Goal: Find specific page/section: Find specific page/section

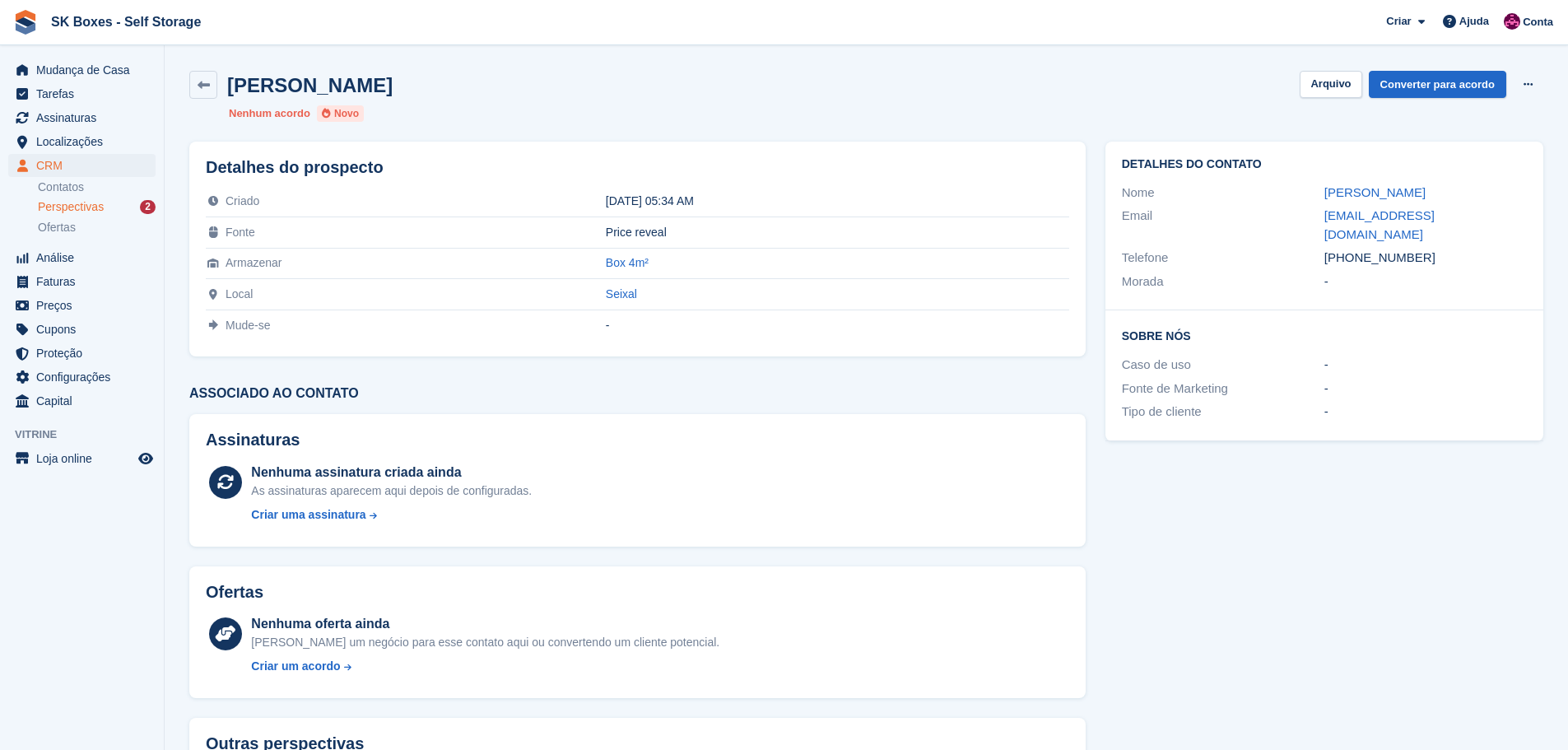
click at [48, 207] on span "Perspectivas" at bounding box center [70, 207] width 66 height 16
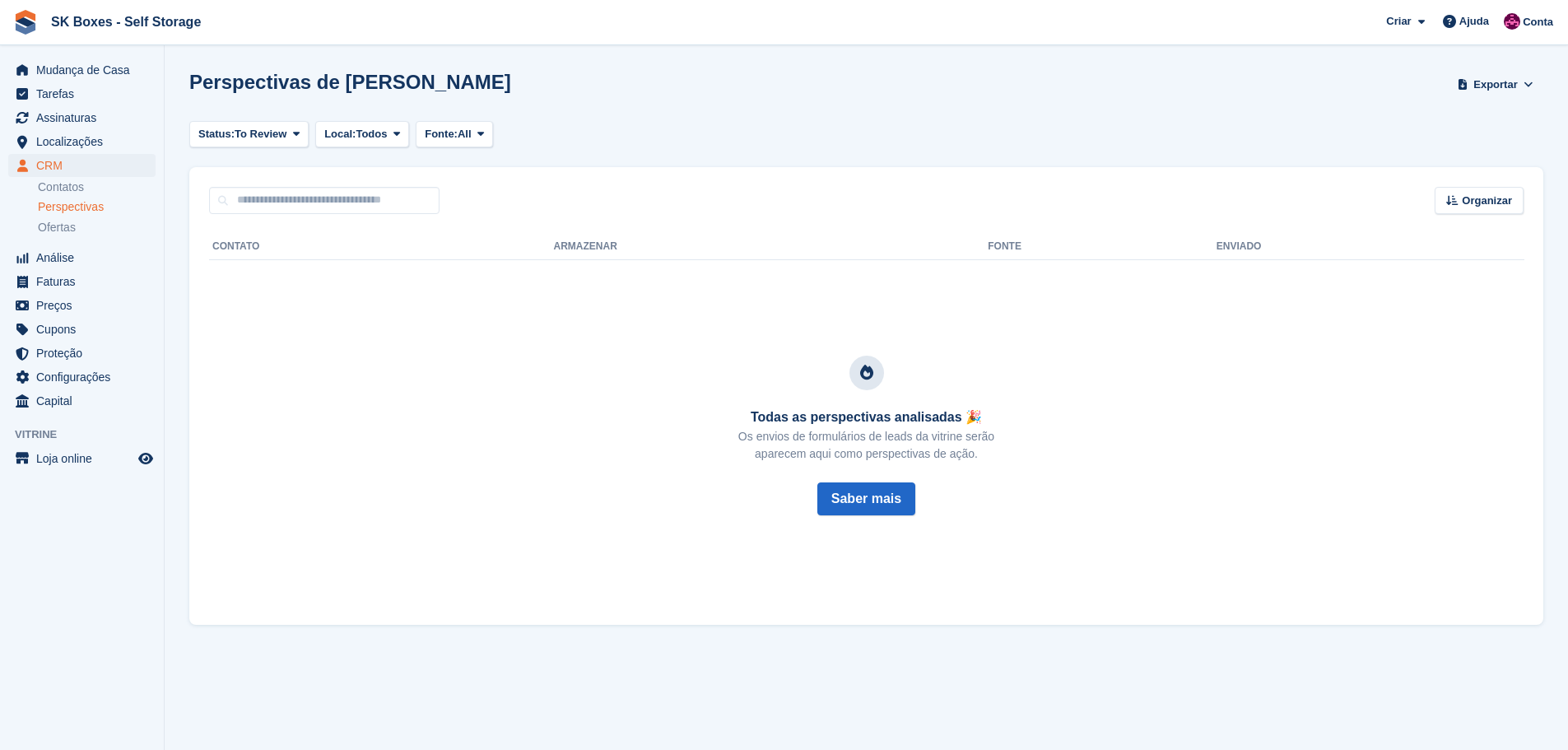
click at [70, 198] on link "Perspectivas" at bounding box center [96, 207] width 118 height 17
click at [108, 70] on span "Mudança de Casa" at bounding box center [86, 70] width 99 height 23
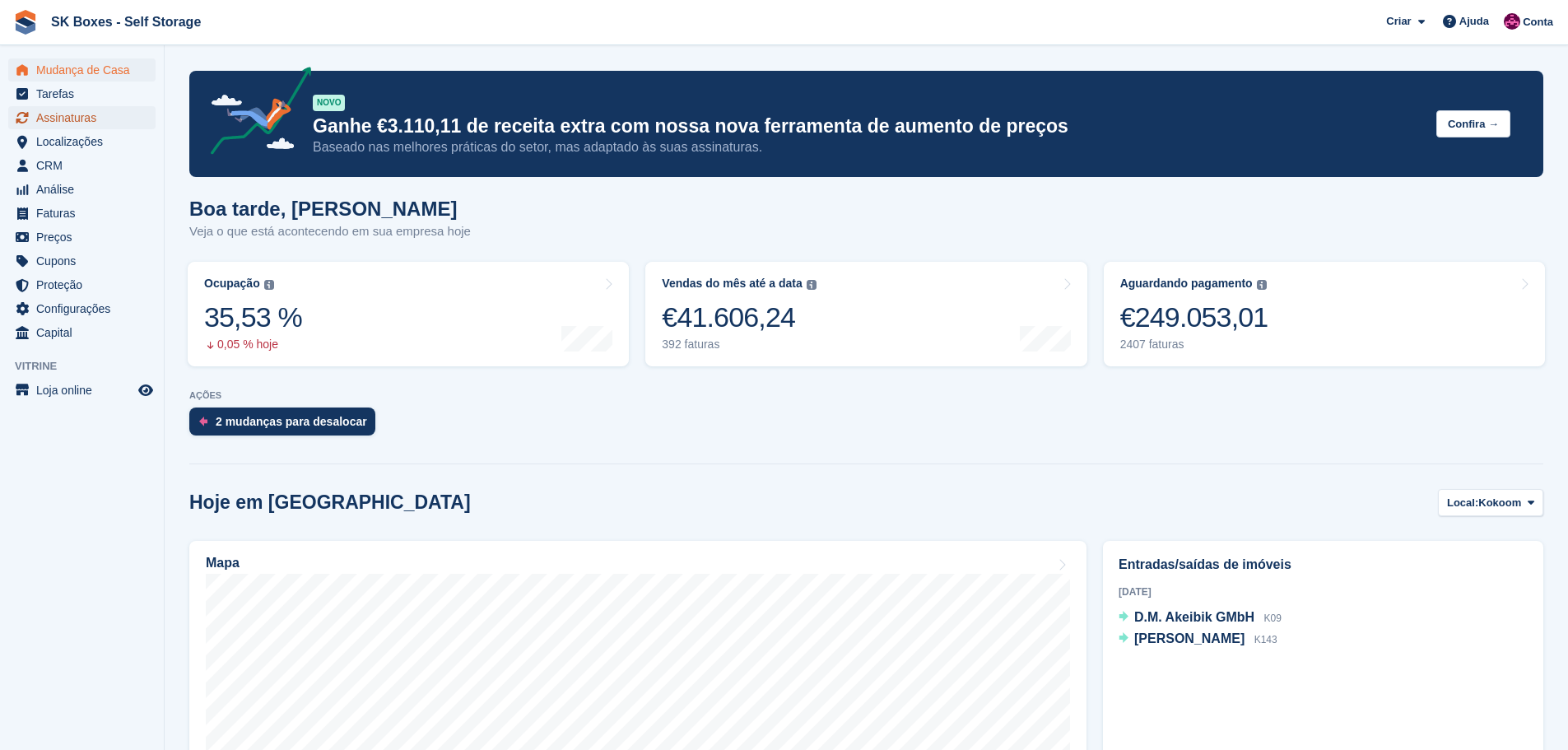
click at [66, 128] on span "Assinaturas" at bounding box center [86, 117] width 99 height 23
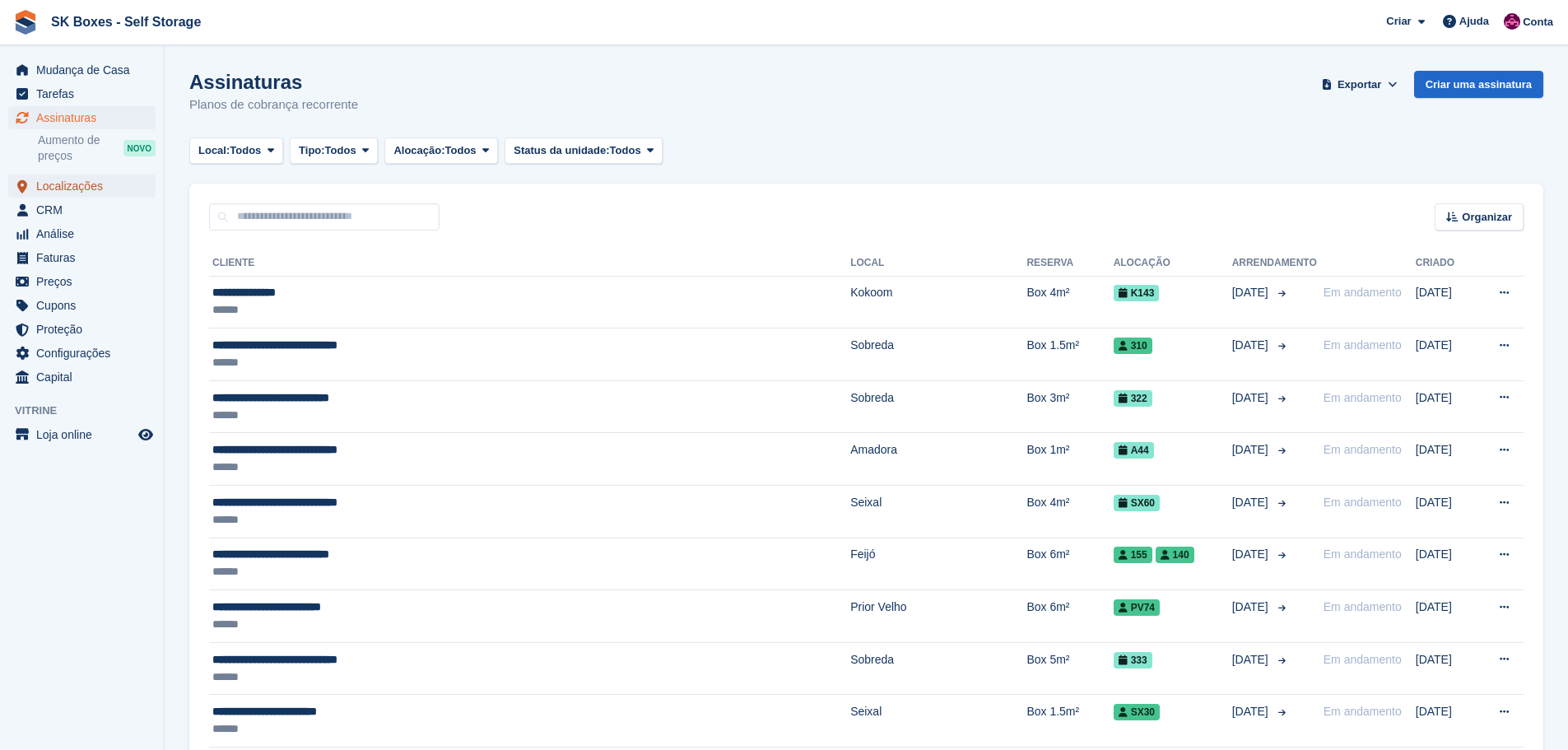
click at [92, 185] on span "Localizações" at bounding box center [86, 186] width 99 height 23
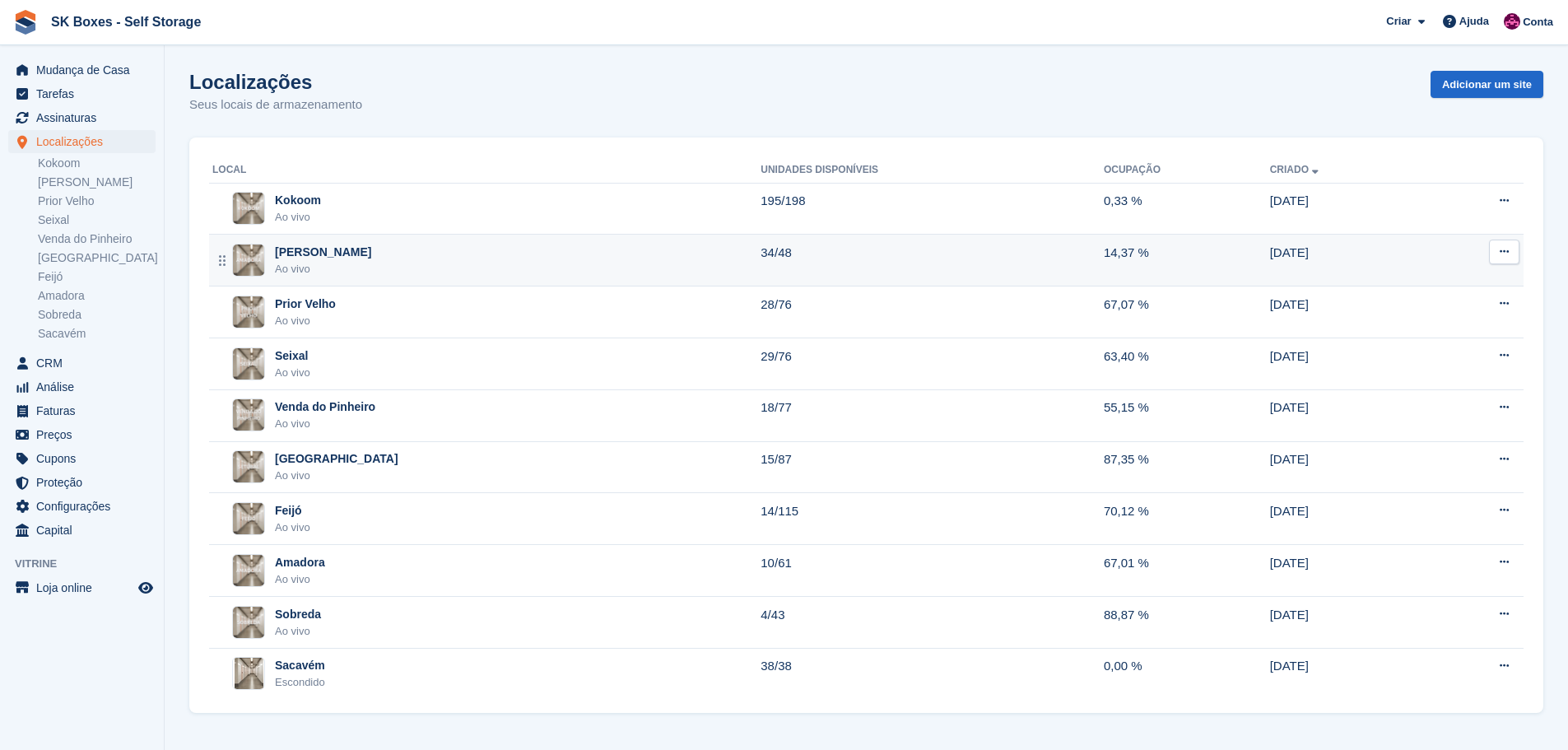
click at [387, 259] on div "Amadora II Ao vivo" at bounding box center [486, 260] width 548 height 34
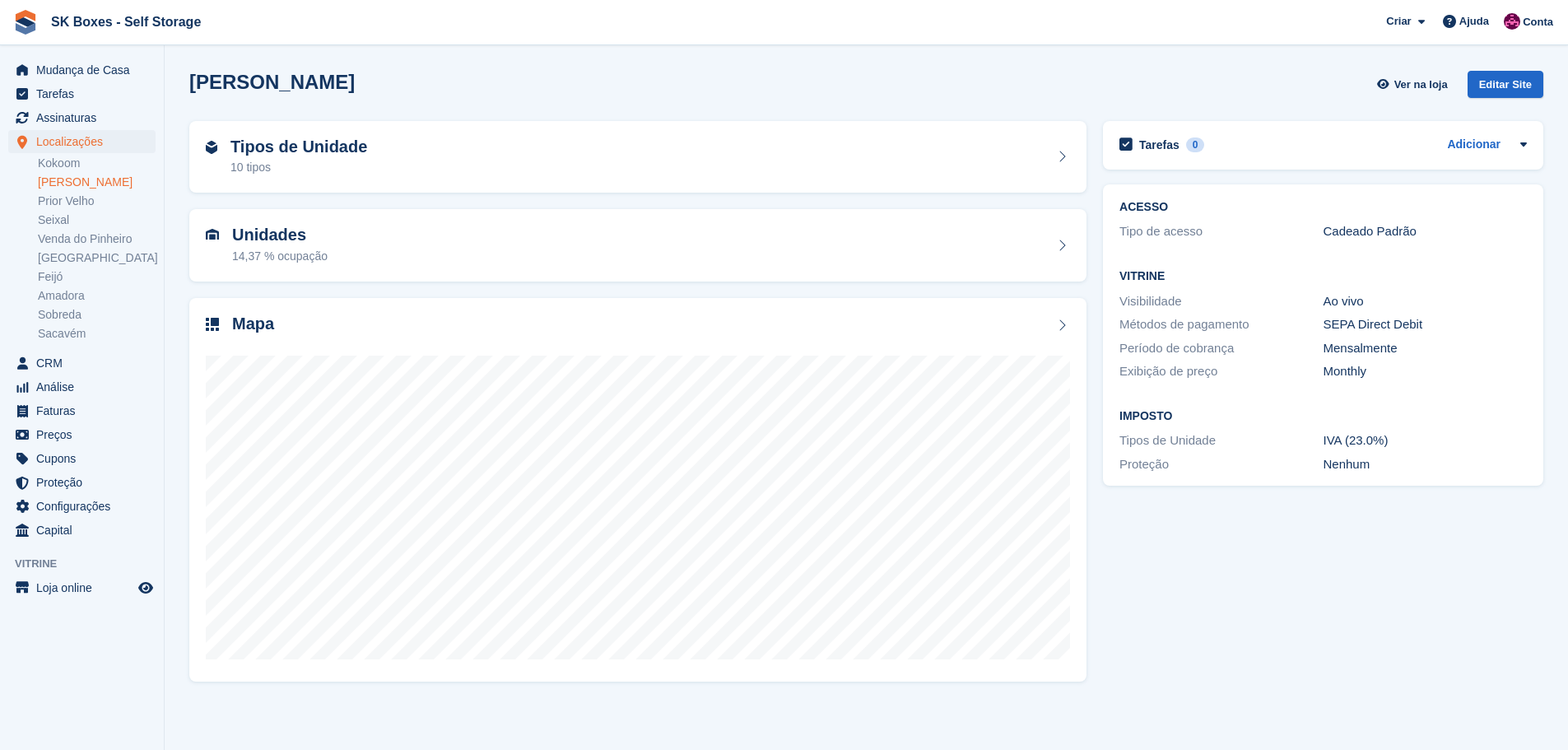
click at [486, 107] on div "Amadora II Ver na loja Editar Site" at bounding box center [866, 87] width 1370 height 50
click at [486, 124] on div "Tipos de Unidade 10 tipos" at bounding box center [638, 156] width 897 height 72
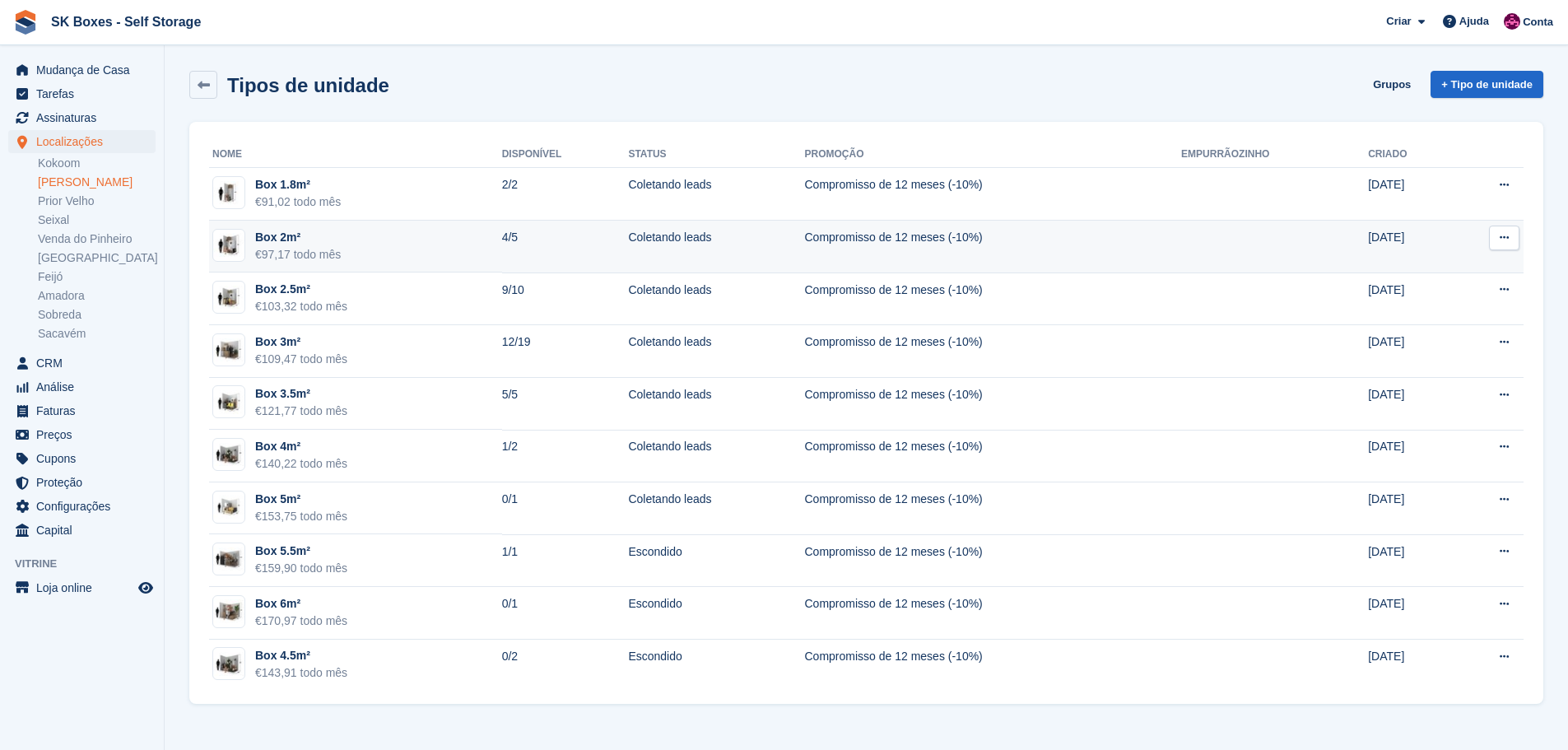
click at [462, 251] on td "Box 2m² €97,17 todo mês" at bounding box center [356, 247] width 293 height 53
